Goal: Task Accomplishment & Management: Complete application form

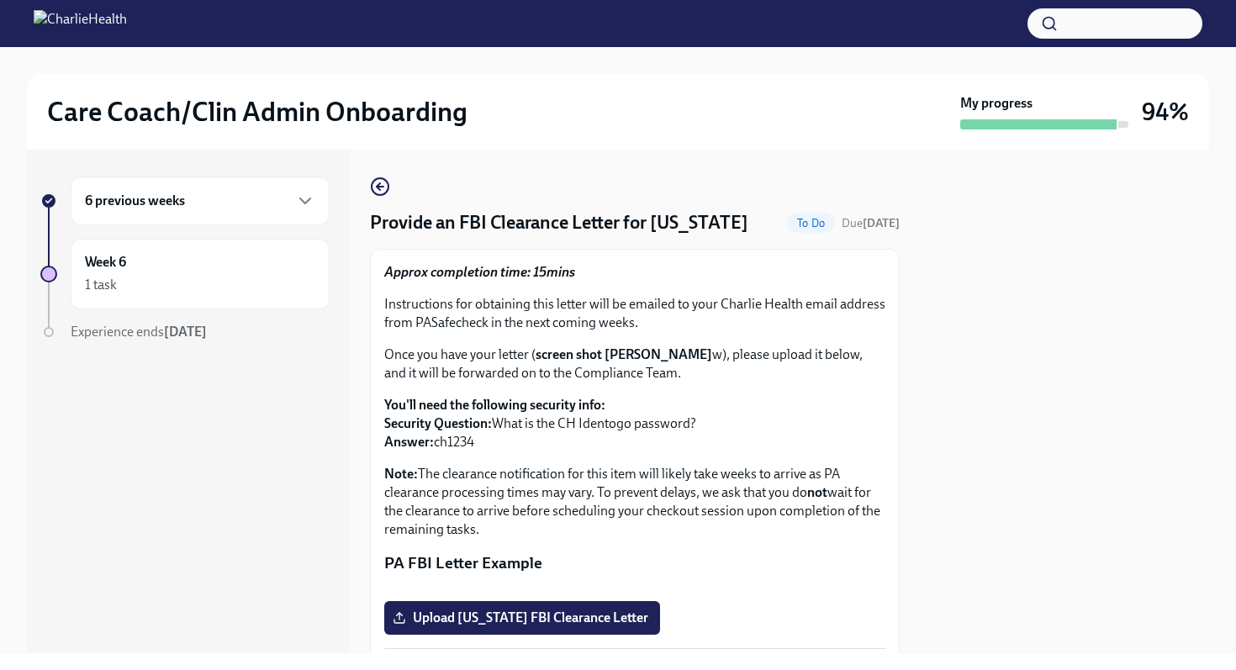
click at [1057, 438] on div at bounding box center [1064, 402] width 289 height 504
click at [980, 512] on div at bounding box center [1064, 402] width 289 height 504
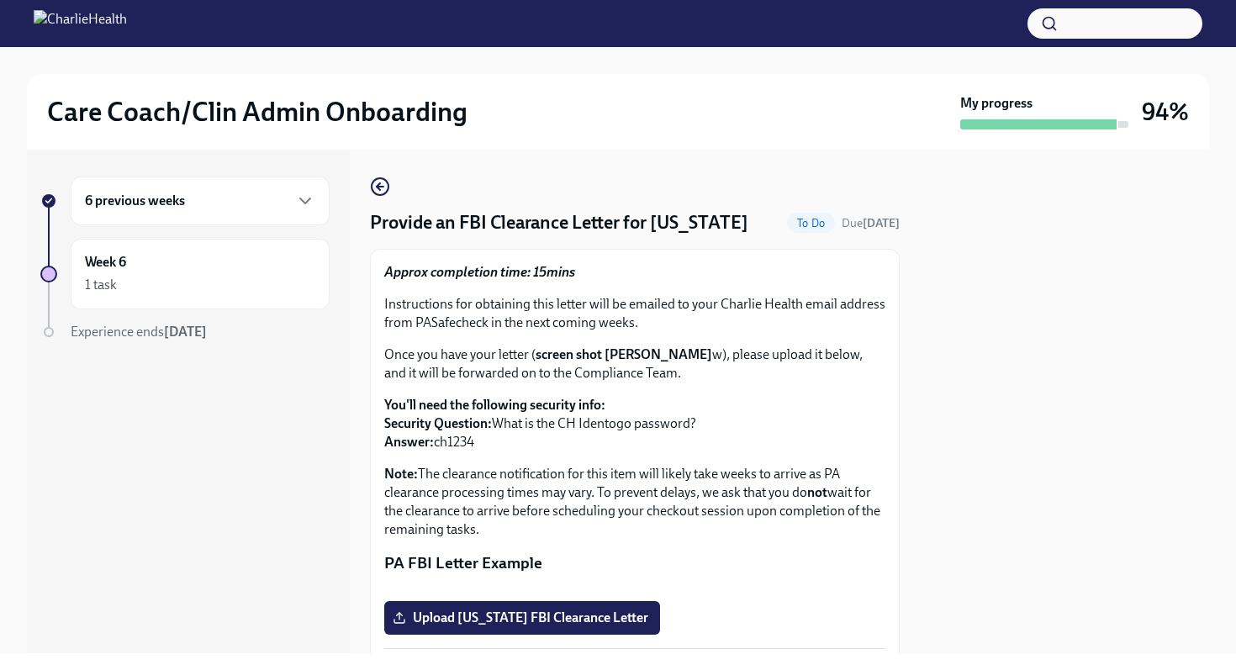
click at [980, 512] on div at bounding box center [1064, 402] width 289 height 504
click at [985, 490] on div at bounding box center [1064, 402] width 289 height 504
click at [985, 489] on div at bounding box center [1064, 402] width 289 height 504
click at [830, 549] on div "Approx completion time: 15mins Instructions for obtaining this letter will be e…" at bounding box center [634, 456] width 501 height 386
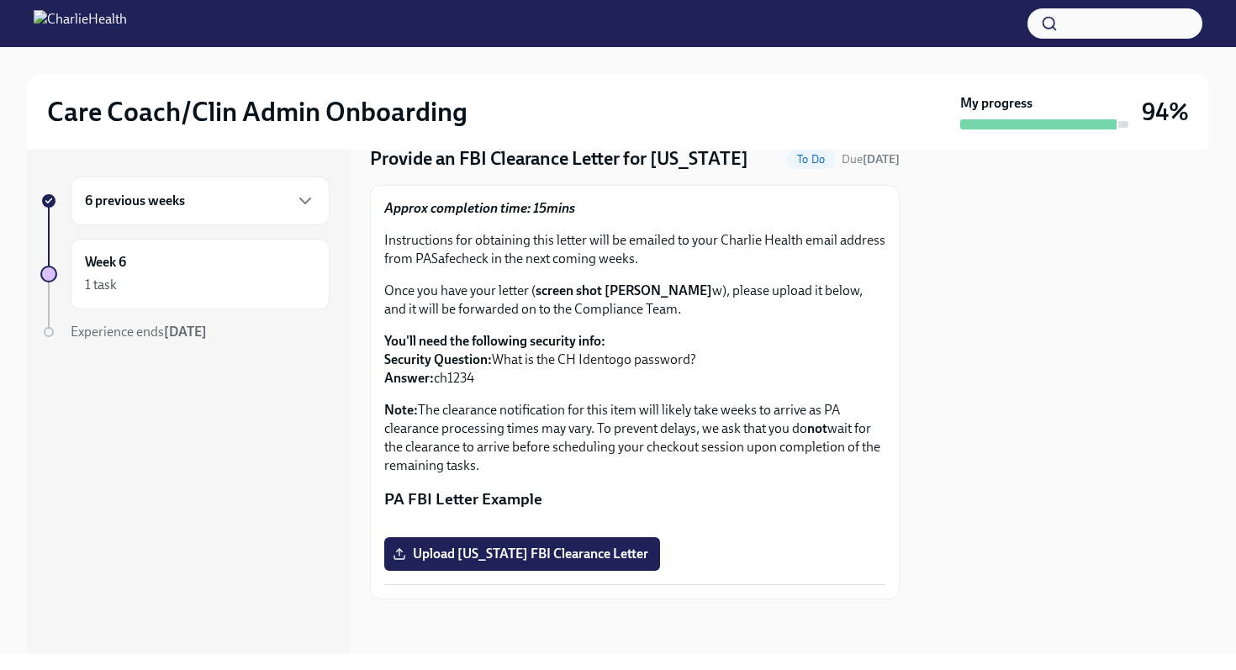
scroll to position [231, 0]
click at [622, 558] on span "Upload [US_STATE] FBI Clearance Letter" at bounding box center [522, 554] width 252 height 17
click at [0, 0] on input "Upload [US_STATE] FBI Clearance Letter" at bounding box center [0, 0] width 0 height 0
